Goal: Information Seeking & Learning: Learn about a topic

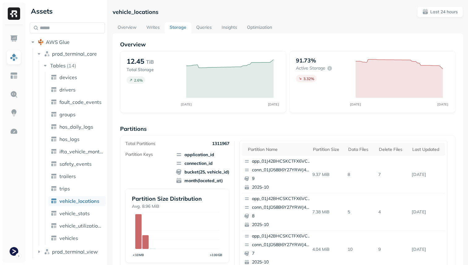
scroll to position [208, 0]
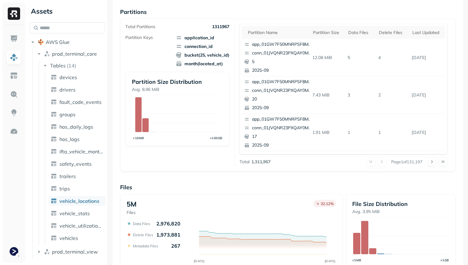
scroll to position [208, 0]
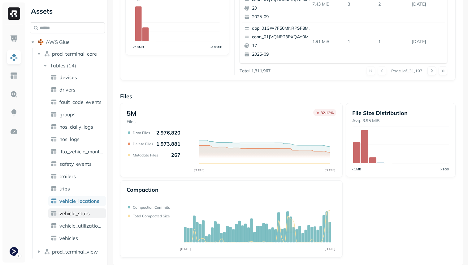
click at [86, 216] on span "vehicle_stats" at bounding box center [74, 214] width 30 height 6
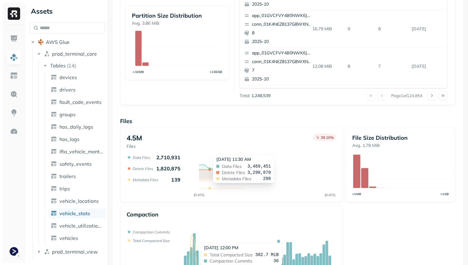
scroll to position [208, 0]
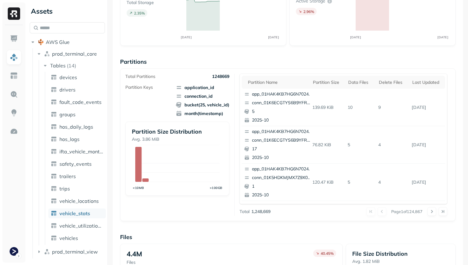
scroll to position [208, 0]
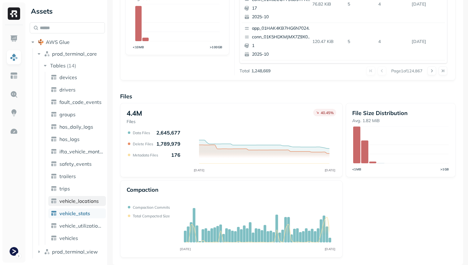
click at [95, 201] on span "vehicle_locations" at bounding box center [78, 201] width 39 height 6
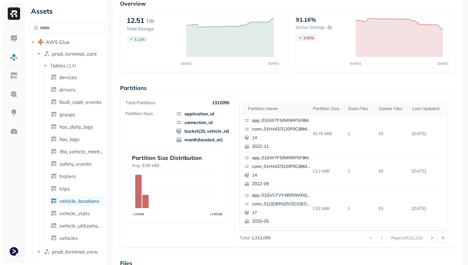
scroll to position [208, 0]
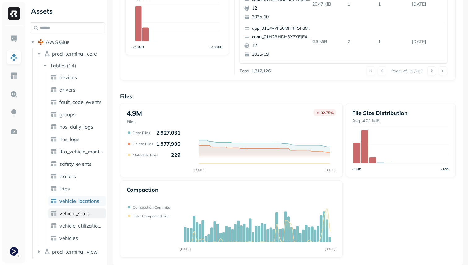
click at [79, 215] on span "vehicle_stats" at bounding box center [74, 214] width 30 height 6
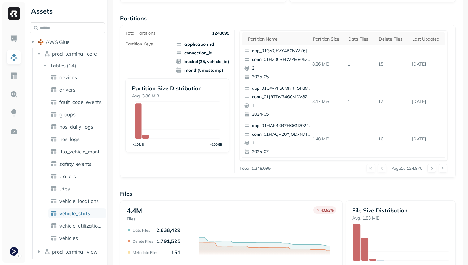
scroll to position [208, 0]
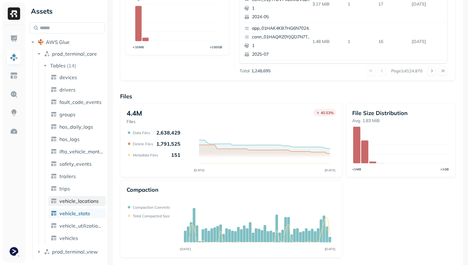
click at [93, 200] on span "vehicle_locations" at bounding box center [78, 201] width 39 height 6
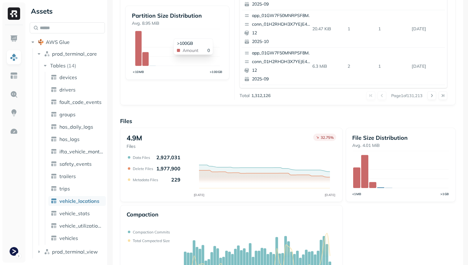
scroll to position [208, 0]
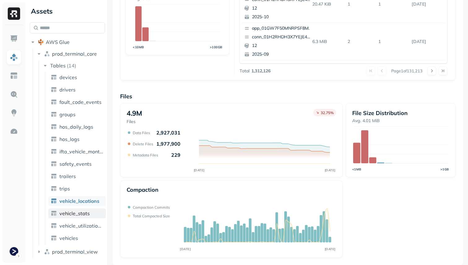
click at [94, 213] on link "vehicle_stats" at bounding box center [77, 214] width 58 height 10
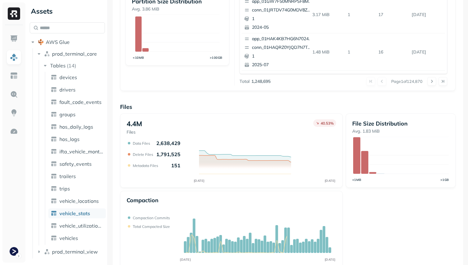
scroll to position [208, 0]
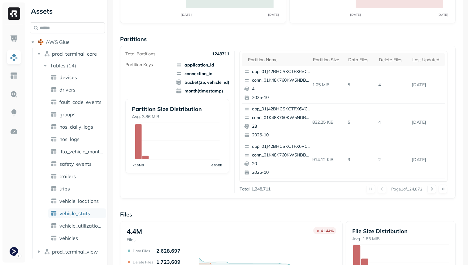
scroll to position [164, 0]
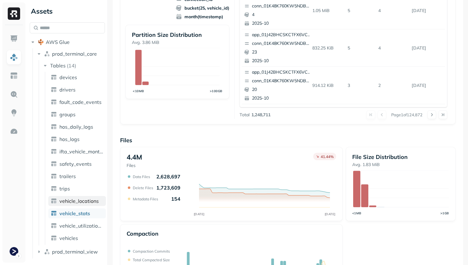
click at [77, 197] on link "vehicle_locations" at bounding box center [77, 201] width 58 height 10
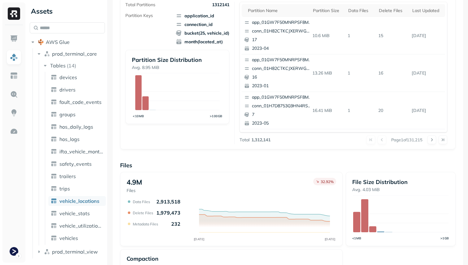
scroll to position [132, 0]
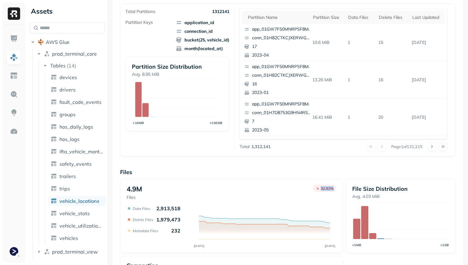
drag, startPoint x: 320, startPoint y: 188, endPoint x: 336, endPoint y: 188, distance: 15.8
click at [336, 188] on div "4.9M Files 32.92 % OCT 02 OCT 03 Data Files 2,913,518 Delete Files 1,979,473 Me…" at bounding box center [231, 216] width 223 height 74
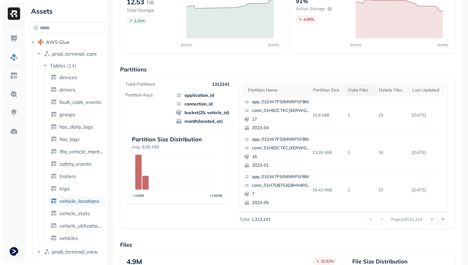
click at [357, 90] on div "Data Files" at bounding box center [360, 90] width 24 height 6
click at [391, 89] on div "Delete Files" at bounding box center [394, 90] width 25 height 6
click at [354, 91] on div "Data Files" at bounding box center [358, 90] width 22 height 6
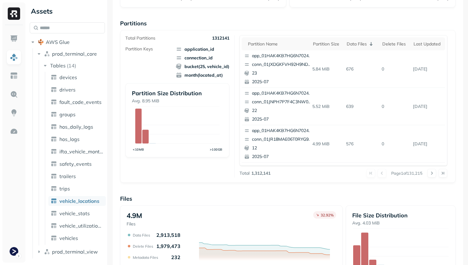
scroll to position [126, 0]
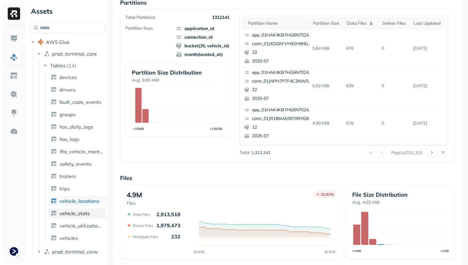
click at [71, 215] on span "vehicle_stats" at bounding box center [74, 214] width 30 height 6
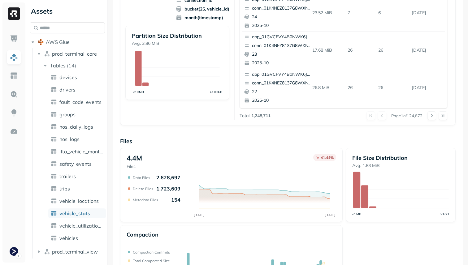
scroll to position [208, 0]
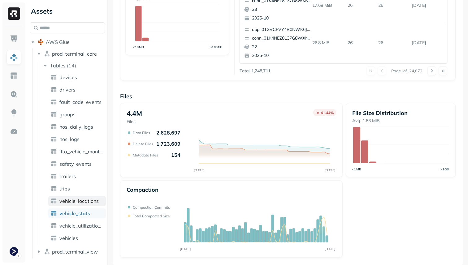
click at [92, 203] on span "vehicle_locations" at bounding box center [78, 201] width 39 height 6
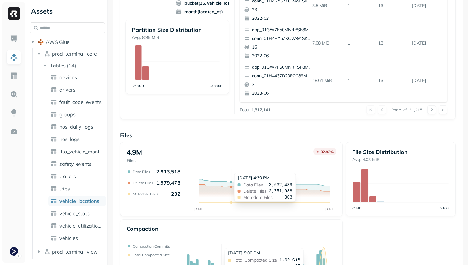
scroll to position [208, 0]
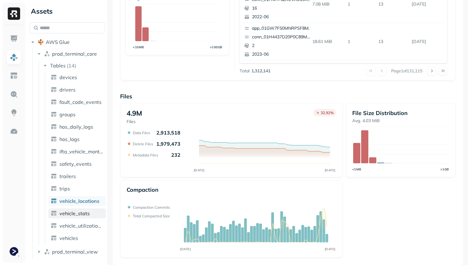
click at [87, 213] on span "vehicle_stats" at bounding box center [74, 214] width 30 height 6
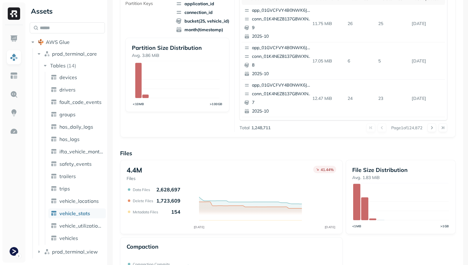
scroll to position [208, 0]
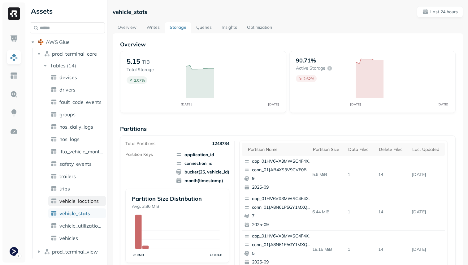
click at [77, 203] on span "vehicle_locations" at bounding box center [78, 201] width 39 height 6
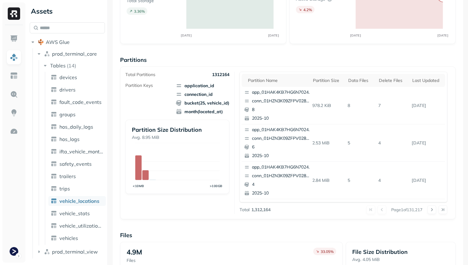
scroll to position [208, 0]
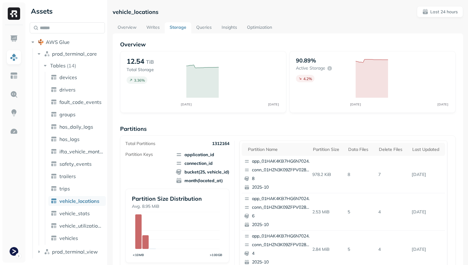
scroll to position [208, 0]
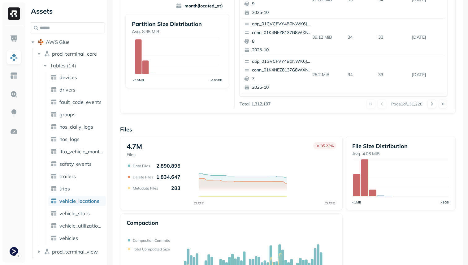
scroll to position [208, 0]
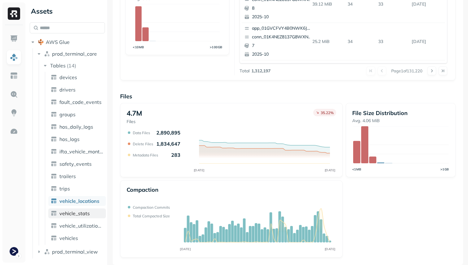
click at [90, 213] on link "vehicle_stats" at bounding box center [77, 214] width 58 height 10
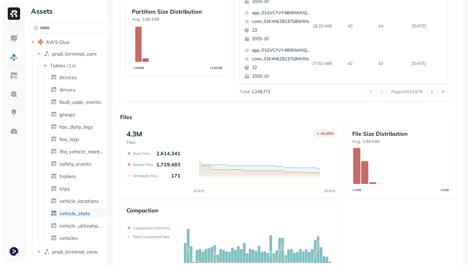
scroll to position [208, 0]
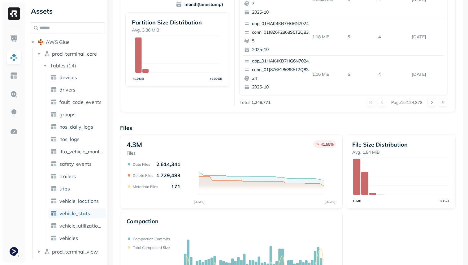
scroll to position [208, 0]
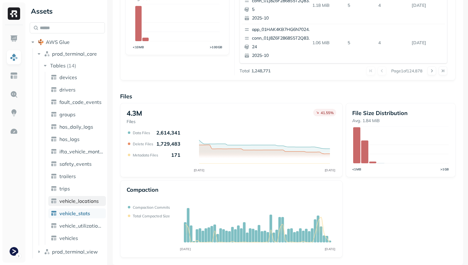
click at [77, 198] on span "vehicle_locations" at bounding box center [78, 201] width 39 height 6
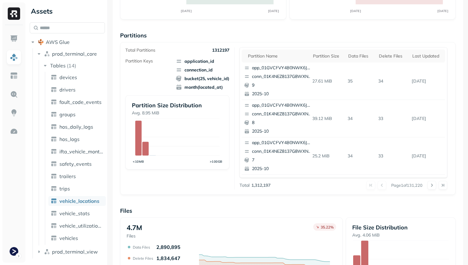
scroll to position [93, 0]
click at [358, 55] on div "Data Files" at bounding box center [360, 57] width 24 height 6
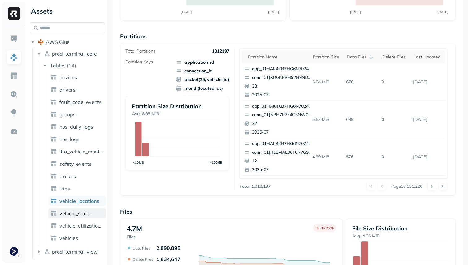
click at [89, 213] on link "vehicle_stats" at bounding box center [77, 214] width 58 height 10
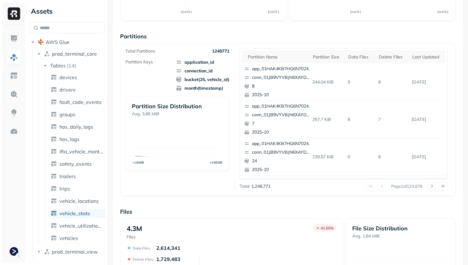
scroll to position [41, 0]
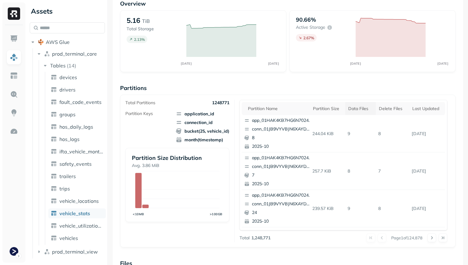
click at [361, 105] on th "Data Files" at bounding box center [360, 108] width 31 height 13
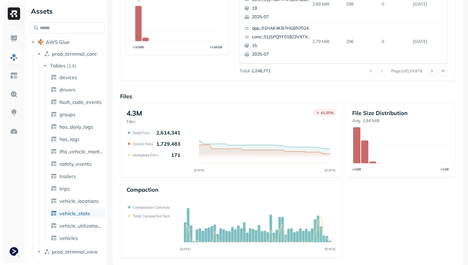
scroll to position [0, 0]
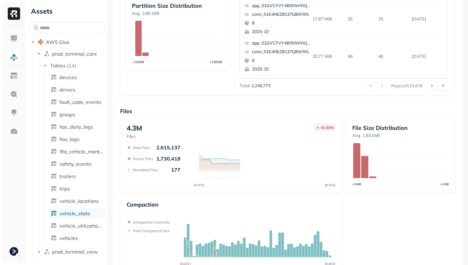
scroll to position [208, 0]
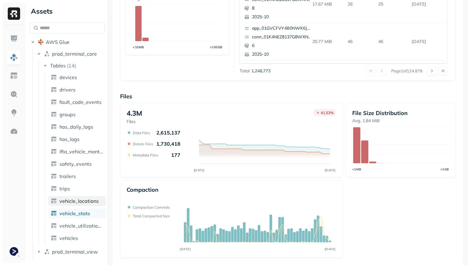
click at [77, 199] on span "vehicle_locations" at bounding box center [78, 201] width 39 height 6
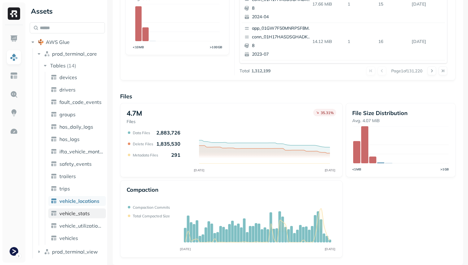
click at [88, 213] on span "vehicle_stats" at bounding box center [74, 214] width 30 height 6
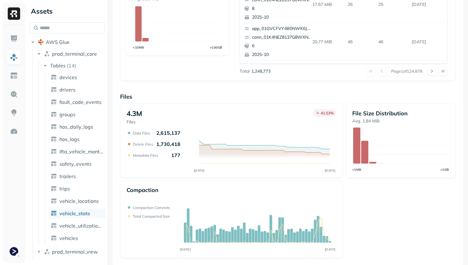
scroll to position [208, 0]
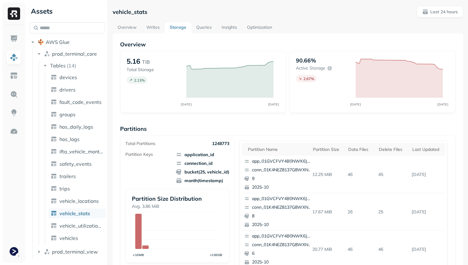
click at [259, 30] on link "Optimization" at bounding box center [259, 27] width 35 height 11
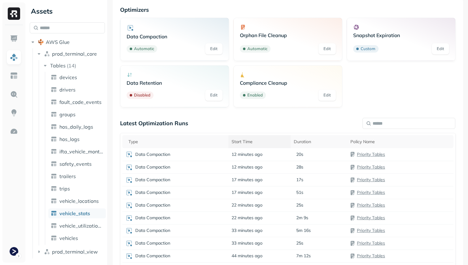
scroll to position [69, 0]
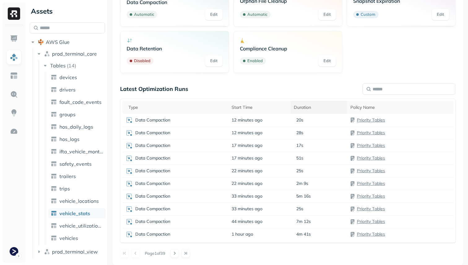
click at [319, 108] on div "Duration" at bounding box center [319, 108] width 50 height 6
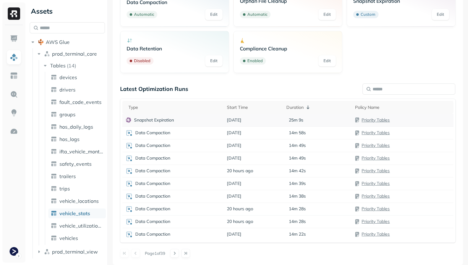
click at [307, 118] on div "25m 9s" at bounding box center [317, 120] width 63 height 6
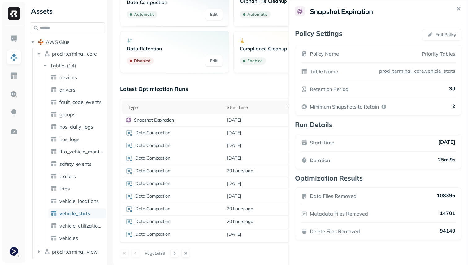
click at [278, 249] on html "Assets AWS Glue prod_terminal_core Tables ( 14 ) devices drivers fault_code_eve…" at bounding box center [234, 132] width 468 height 265
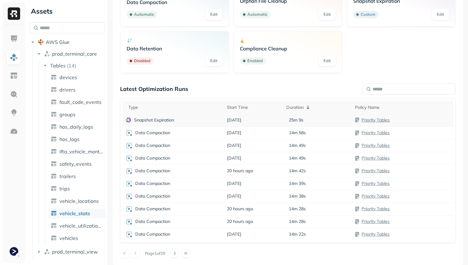
click at [311, 124] on td "25m 9s" at bounding box center [317, 120] width 69 height 13
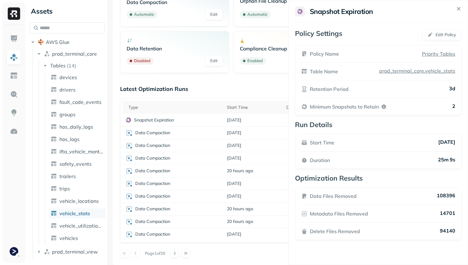
click at [274, 247] on html "Assets AWS Glue prod_terminal_core Tables ( 14 ) devices drivers fault_code_eve…" at bounding box center [234, 132] width 468 height 265
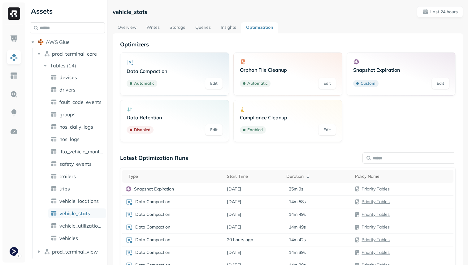
click at [129, 28] on link "Overview" at bounding box center [127, 27] width 29 height 11
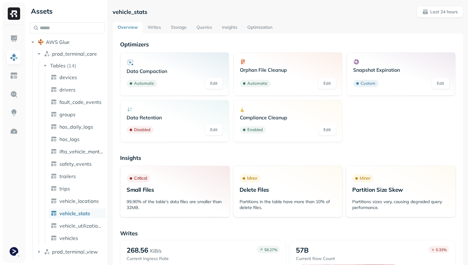
click at [158, 29] on link "Writes" at bounding box center [154, 27] width 23 height 11
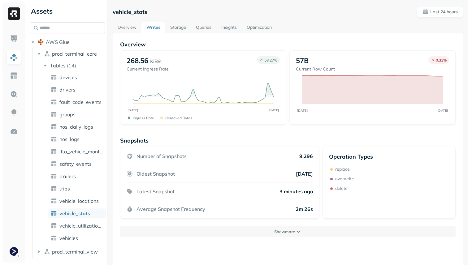
click at [184, 31] on link "Storage" at bounding box center [178, 27] width 26 height 11
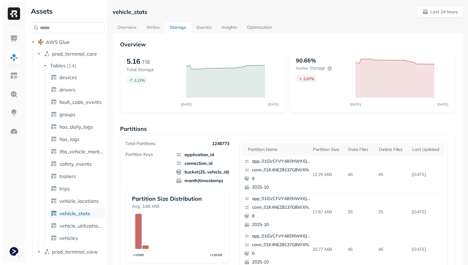
click at [231, 26] on link "Insights" at bounding box center [229, 27] width 25 height 11
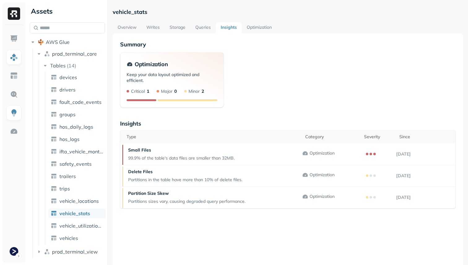
click at [257, 29] on link "Optimization" at bounding box center [259, 27] width 35 height 11
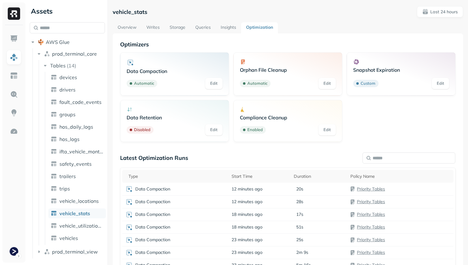
click at [123, 23] on link "Overview" at bounding box center [127, 27] width 29 height 11
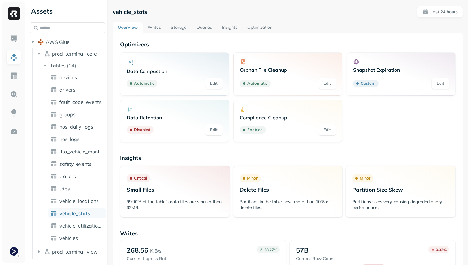
click at [159, 29] on link "Writes" at bounding box center [154, 27] width 23 height 11
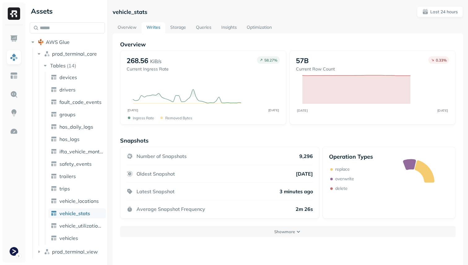
click at [184, 28] on link "Storage" at bounding box center [178, 27] width 26 height 11
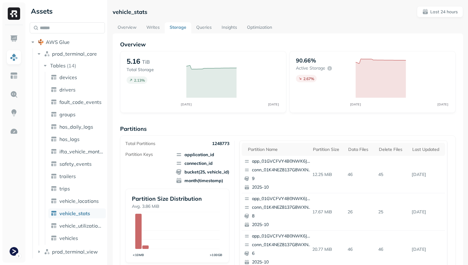
click at [231, 29] on link "Insights" at bounding box center [229, 27] width 25 height 11
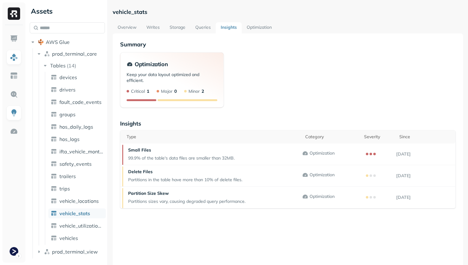
click at [256, 29] on link "Optimization" at bounding box center [259, 27] width 35 height 11
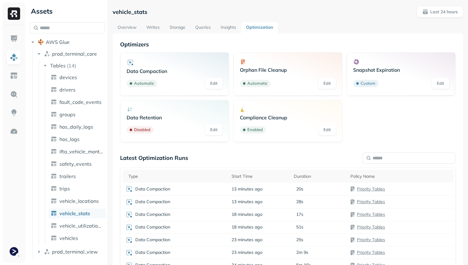
click at [54, 11] on div "Assets" at bounding box center [67, 11] width 75 height 10
click at [14, 254] on html "Assets AWS Glue prod_terminal_core Tables ( 14 ) devices drivers fault_code_eve…" at bounding box center [234, 132] width 468 height 265
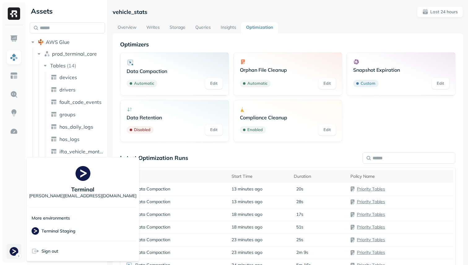
click at [14, 254] on html "Assets AWS Glue prod_terminal_core Tables ( 14 ) devices drivers fault_code_eve…" at bounding box center [234, 132] width 468 height 265
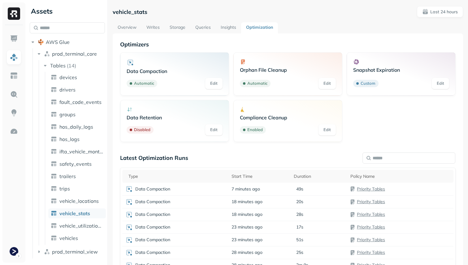
click at [181, 24] on link "Storage" at bounding box center [178, 27] width 26 height 11
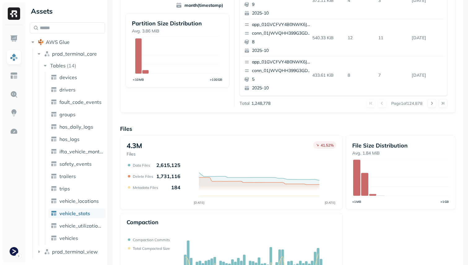
scroll to position [208, 0]
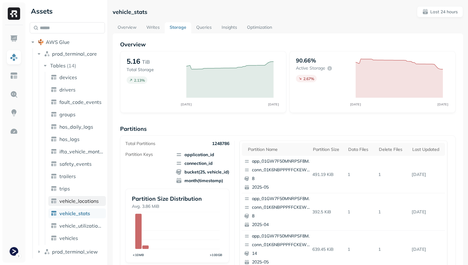
click at [89, 202] on span "vehicle_locations" at bounding box center [78, 201] width 39 height 6
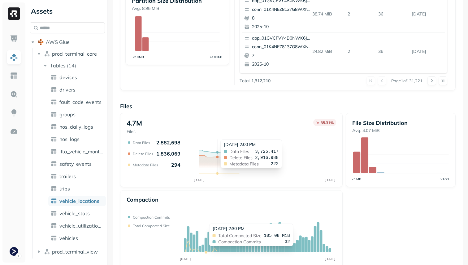
scroll to position [208, 0]
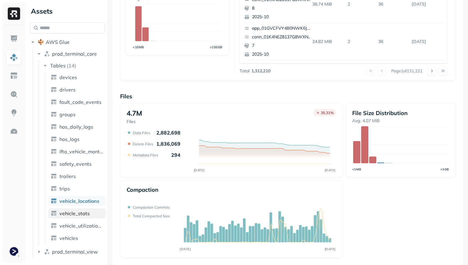
click at [89, 213] on link "vehicle_stats" at bounding box center [77, 214] width 58 height 10
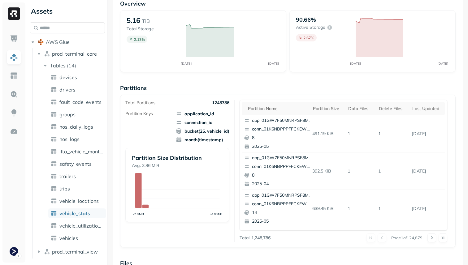
scroll to position [208, 0]
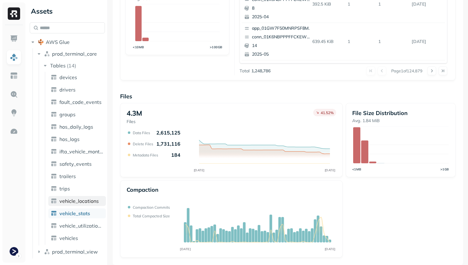
click at [94, 201] on span "vehicle_locations" at bounding box center [78, 201] width 39 height 6
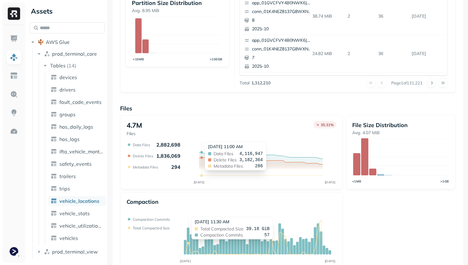
scroll to position [208, 0]
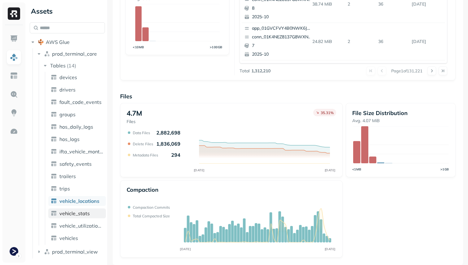
click at [92, 212] on link "vehicle_stats" at bounding box center [77, 214] width 58 height 10
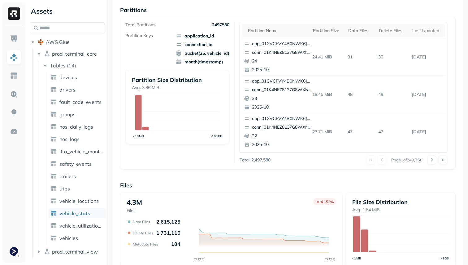
scroll to position [208, 0]
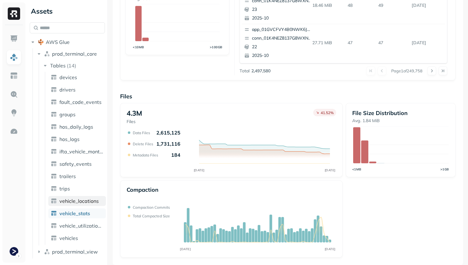
click at [92, 205] on link "vehicle_locations" at bounding box center [77, 201] width 58 height 10
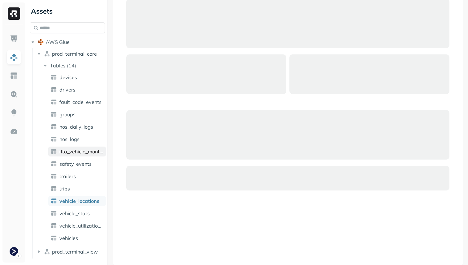
scroll to position [41, 0]
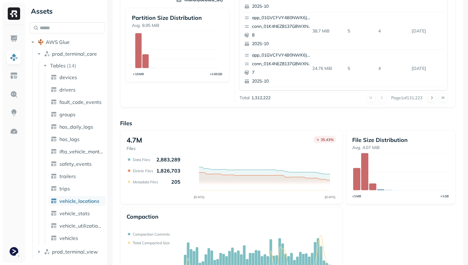
scroll to position [208, 0]
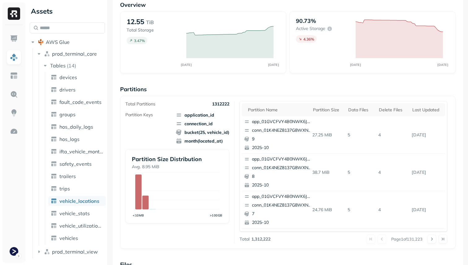
scroll to position [208, 0]
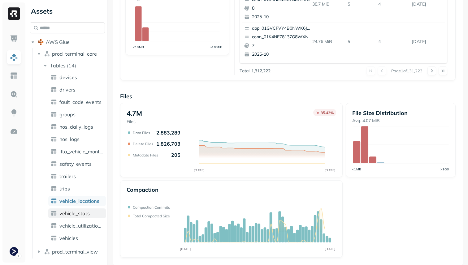
click at [74, 214] on span "vehicle_stats" at bounding box center [74, 214] width 30 height 6
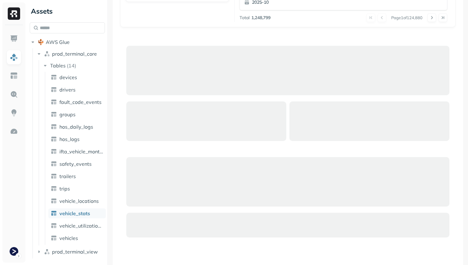
scroll to position [208, 0]
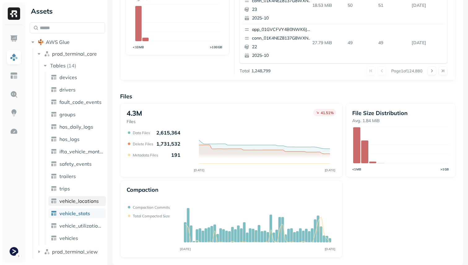
click at [94, 203] on span "vehicle_locations" at bounding box center [78, 201] width 39 height 6
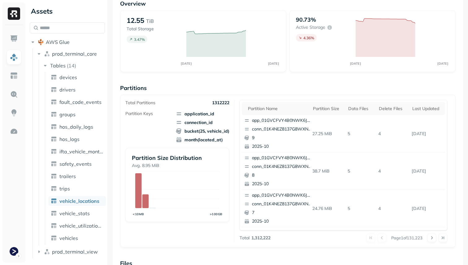
scroll to position [208, 0]
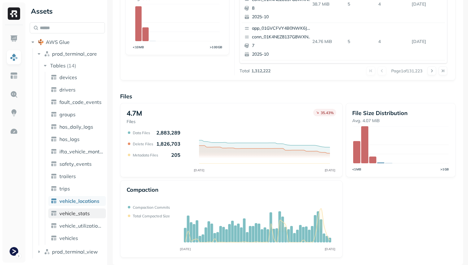
click at [94, 218] on link "vehicle_stats" at bounding box center [77, 214] width 58 height 10
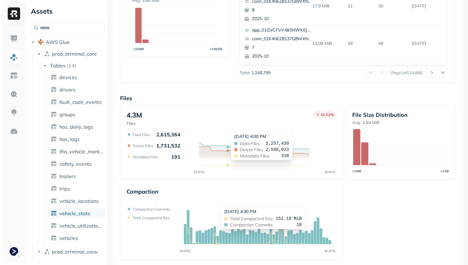
scroll to position [208, 0]
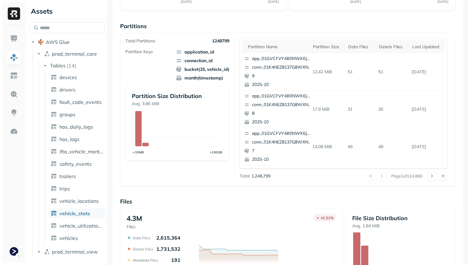
scroll to position [208, 0]
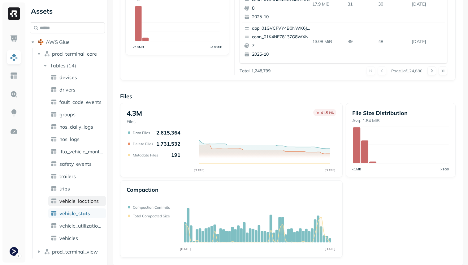
click at [93, 203] on span "vehicle_locations" at bounding box center [78, 201] width 39 height 6
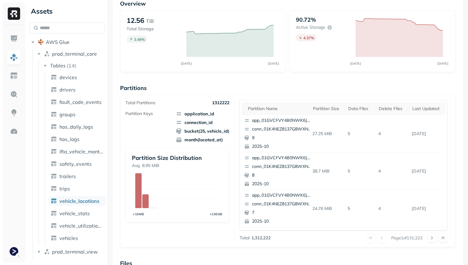
scroll to position [208, 0]
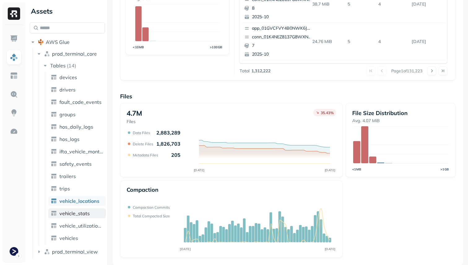
click at [87, 214] on span "vehicle_stats" at bounding box center [74, 214] width 30 height 6
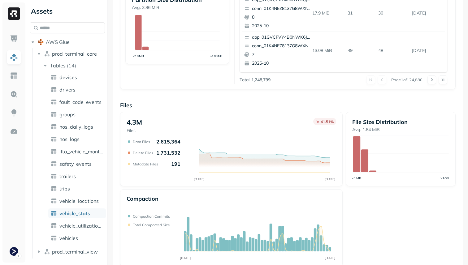
scroll to position [208, 0]
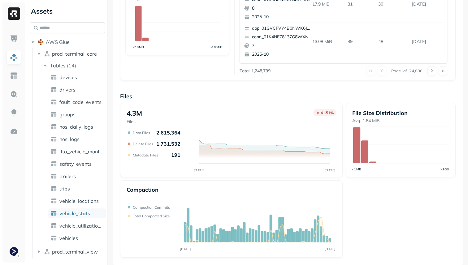
click at [79, 207] on ul "devices drivers fault_code_events groups hos_daily_logs hos_logs ifta_vehicle_m…" at bounding box center [75, 158] width 61 height 173
click at [81, 202] on span "vehicle_locations" at bounding box center [78, 201] width 39 height 6
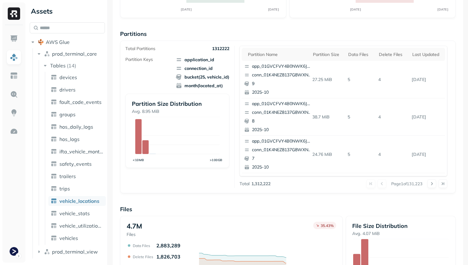
scroll to position [208, 0]
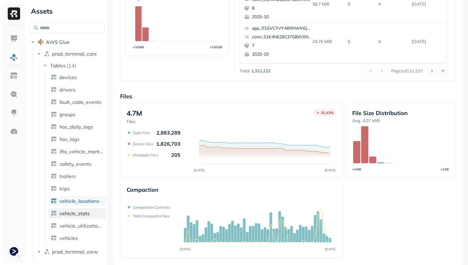
click at [93, 216] on link "vehicle_stats" at bounding box center [77, 214] width 58 height 10
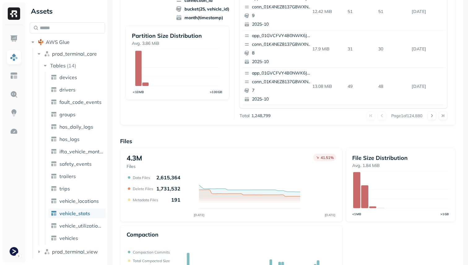
scroll to position [208, 0]
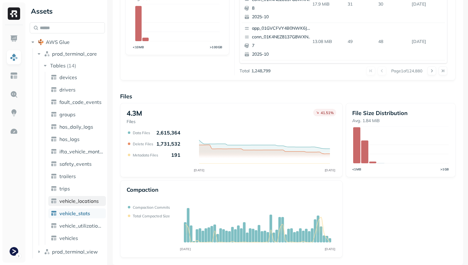
click at [85, 203] on span "vehicle_locations" at bounding box center [78, 201] width 39 height 6
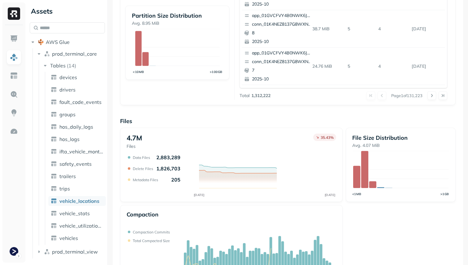
scroll to position [208, 0]
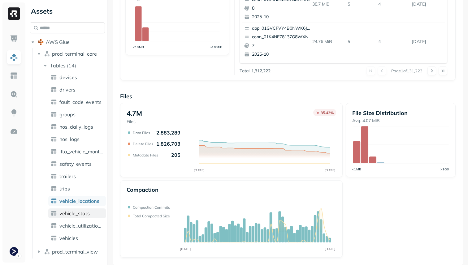
click at [85, 210] on link "vehicle_stats" at bounding box center [77, 214] width 58 height 10
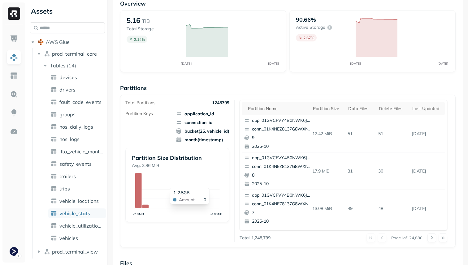
scroll to position [208, 0]
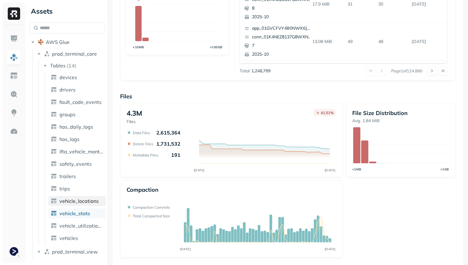
click at [91, 203] on span "vehicle_locations" at bounding box center [78, 201] width 39 height 6
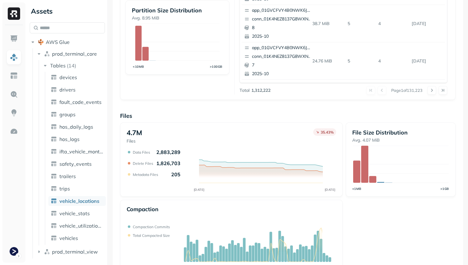
scroll to position [208, 0]
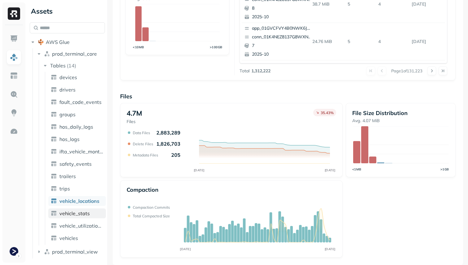
click at [100, 214] on link "vehicle_stats" at bounding box center [77, 214] width 58 height 10
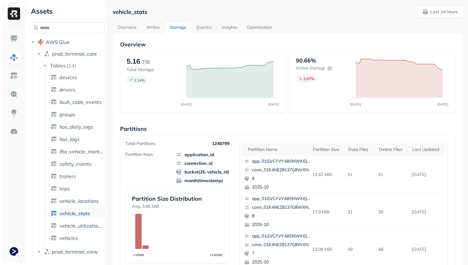
click at [257, 28] on link "Optimization" at bounding box center [259, 27] width 35 height 11
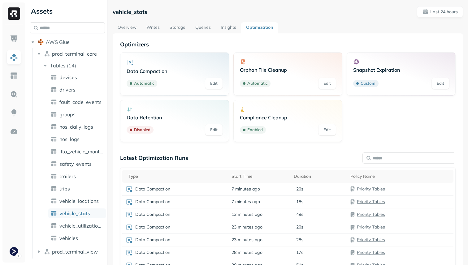
click at [200, 25] on link "Queries" at bounding box center [202, 27] width 25 height 11
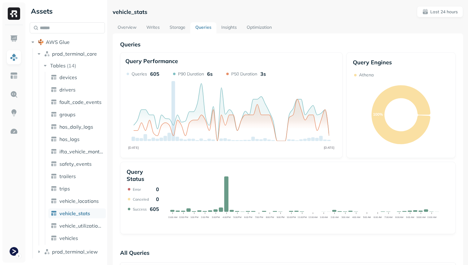
click at [180, 28] on link "Storage" at bounding box center [178, 27] width 26 height 11
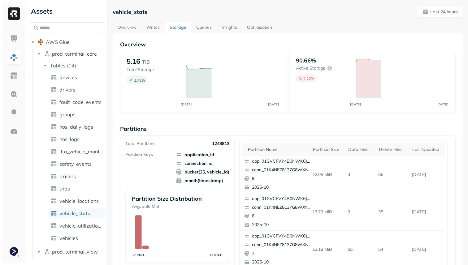
scroll to position [208, 0]
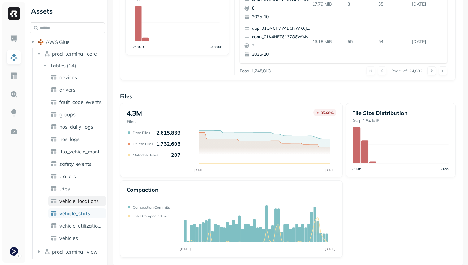
click at [81, 205] on link "vehicle_locations" at bounding box center [77, 201] width 58 height 10
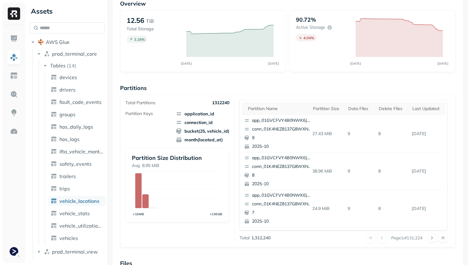
scroll to position [208, 0]
